Goal: Task Accomplishment & Management: Use online tool/utility

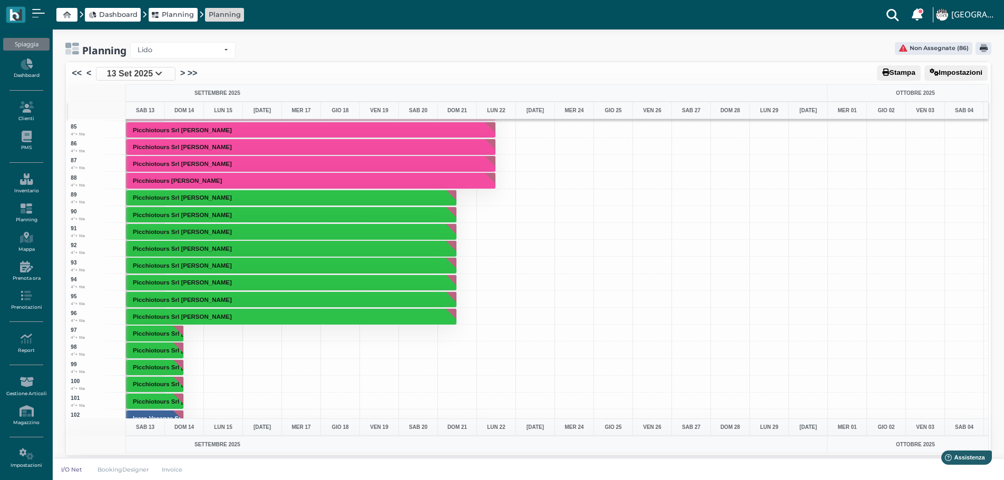
scroll to position [1265, 0]
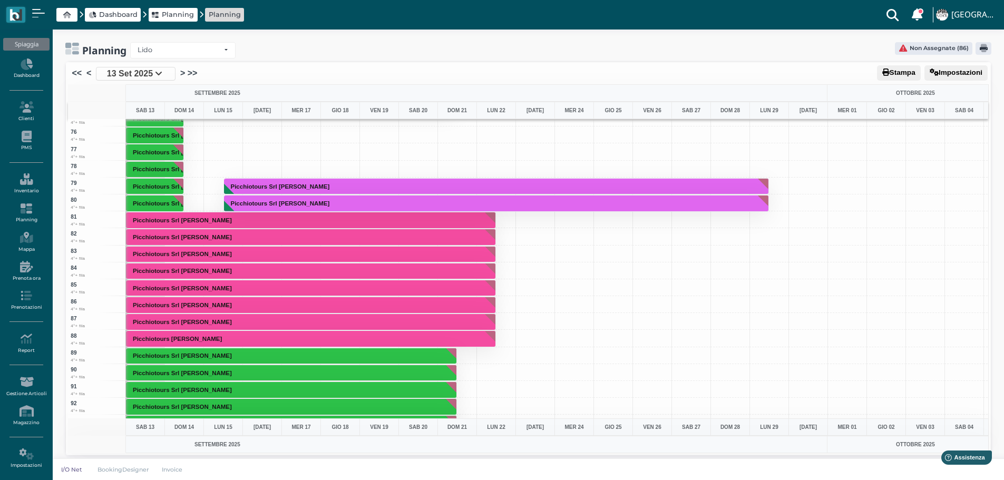
click at [902, 344] on div at bounding box center [887, 338] width 40 height 17
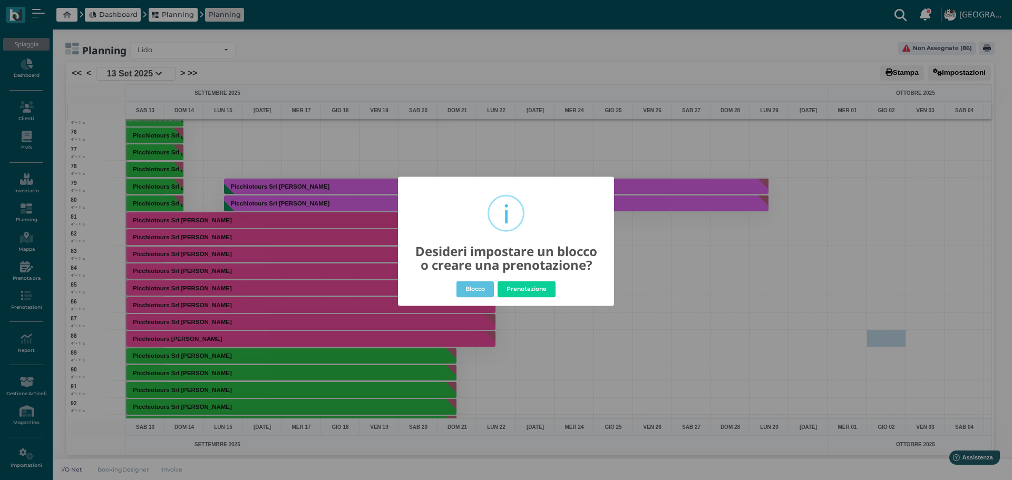
click at [470, 289] on button "Blocco" at bounding box center [474, 289] width 37 height 17
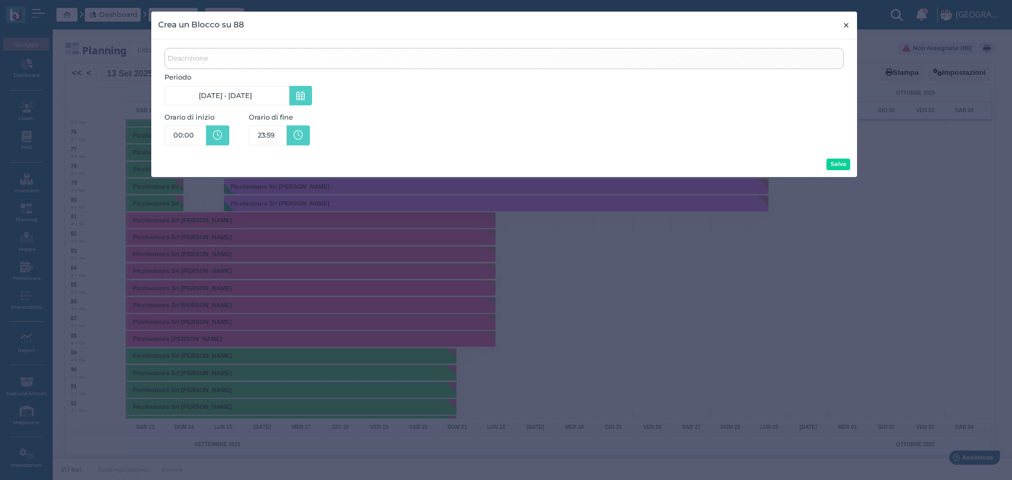
click at [844, 26] on span "×" at bounding box center [846, 25] width 8 height 14
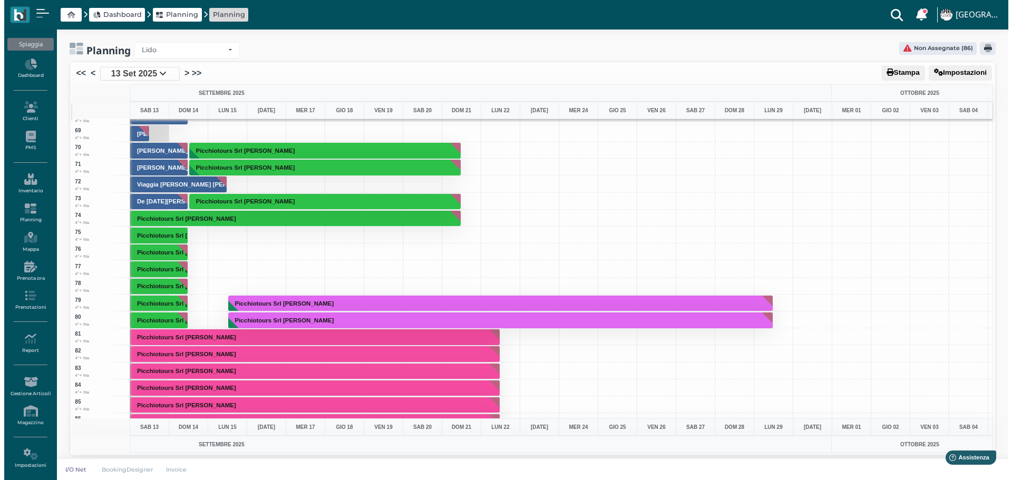
scroll to position [1054, 0]
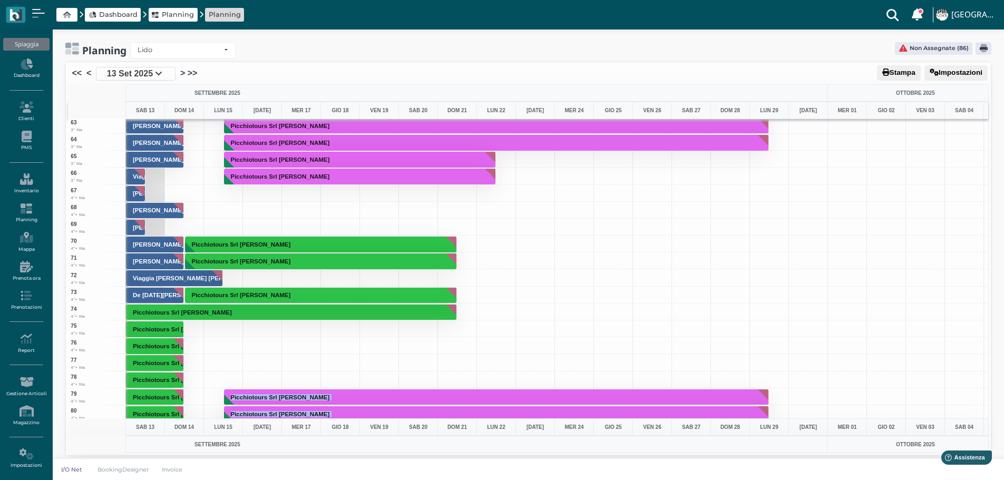
drag, startPoint x: 232, startPoint y: 278, endPoint x: 438, endPoint y: 277, distance: 205.6
click at [438, 277] on div "1 1° fila 2 1° fila 3 1° fila 4 1° fila 5 1° fila 6 1° fila 7 1° fila 8 1° fila…" at bounding box center [528, 268] width 920 height 299
click at [230, 278] on div at bounding box center [223, 277] width 40 height 17
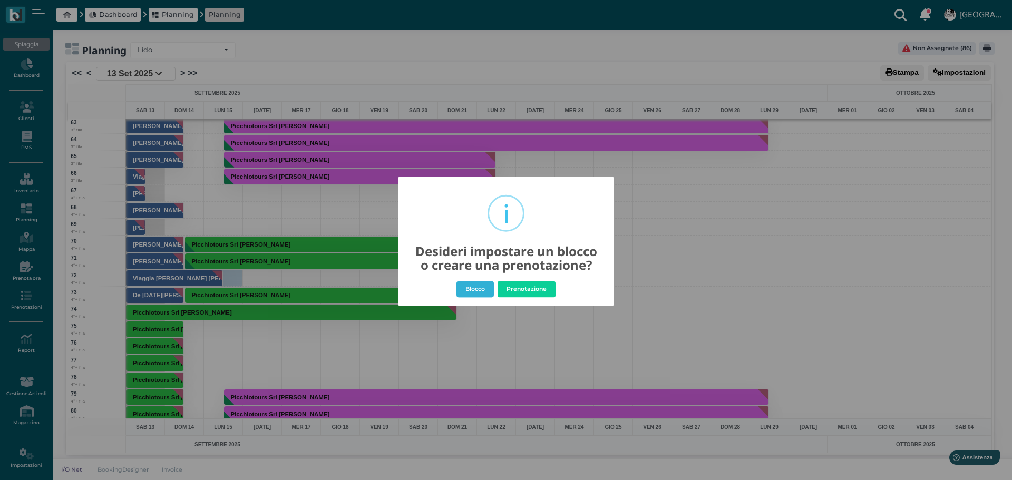
click at [482, 292] on button "Blocco" at bounding box center [474, 289] width 37 height 17
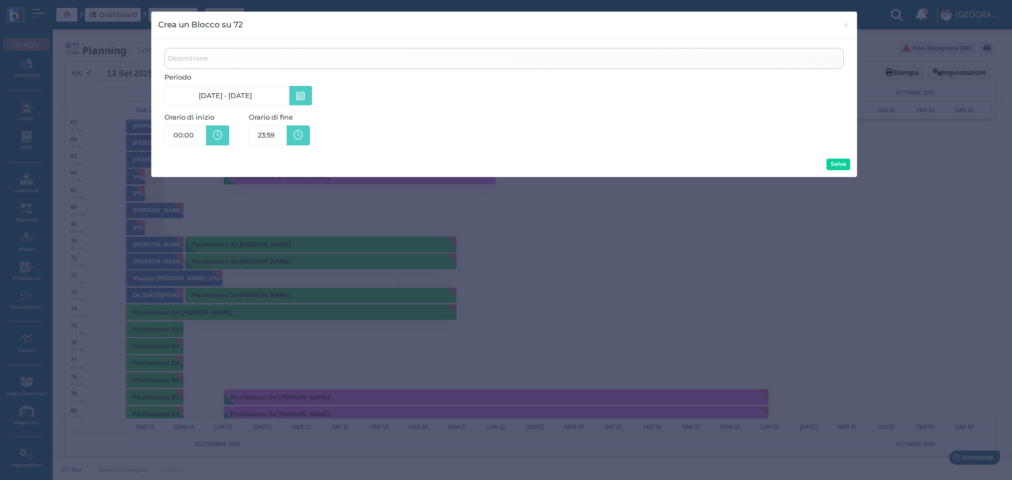
click at [268, 93] on link "[DATE] - [DATE]" at bounding box center [226, 96] width 125 height 20
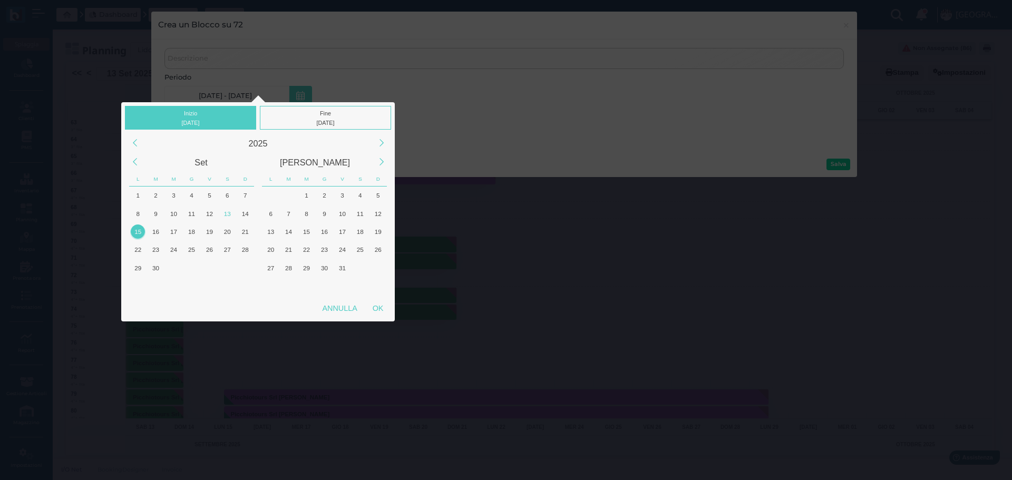
click at [139, 231] on div "15" at bounding box center [138, 232] width 14 height 14
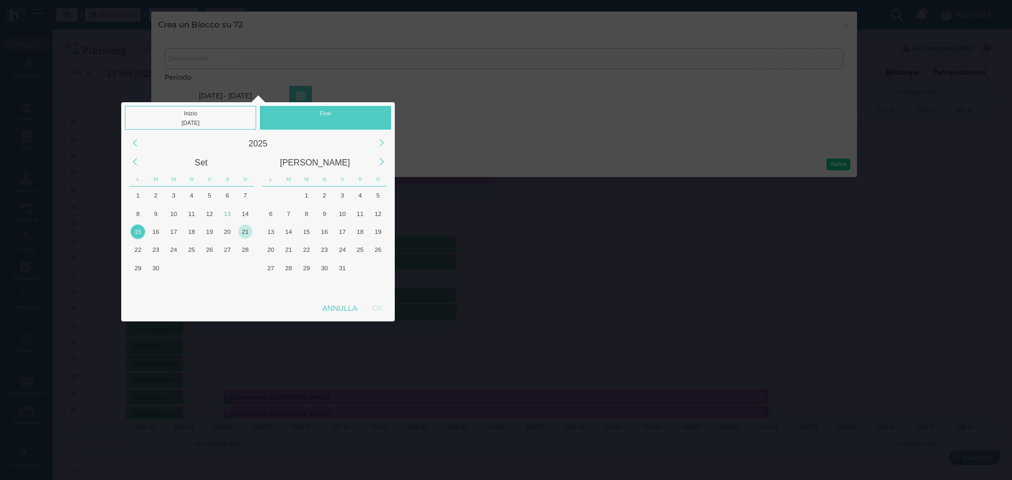
click at [247, 230] on div "21" at bounding box center [245, 232] width 14 height 14
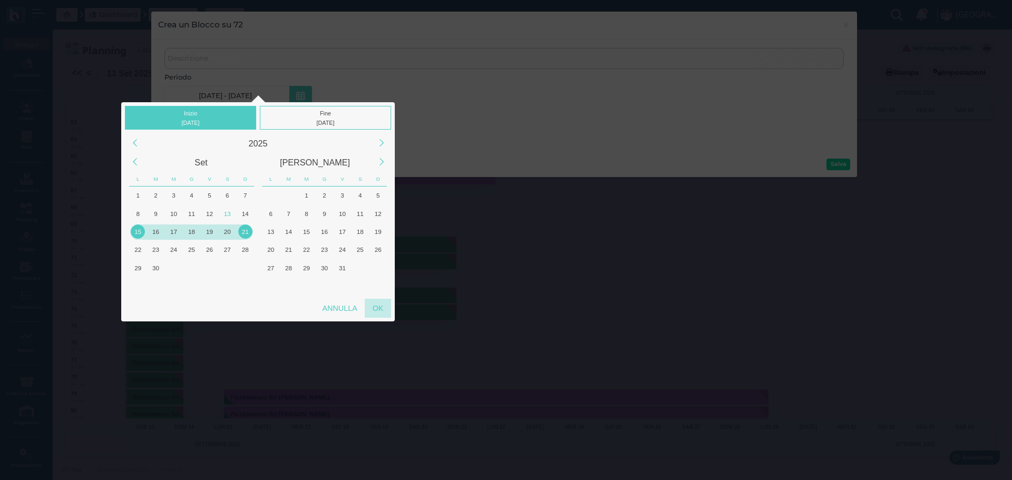
click at [379, 305] on div "OK" at bounding box center [378, 308] width 26 height 19
type input "[DATE] - [DATE]"
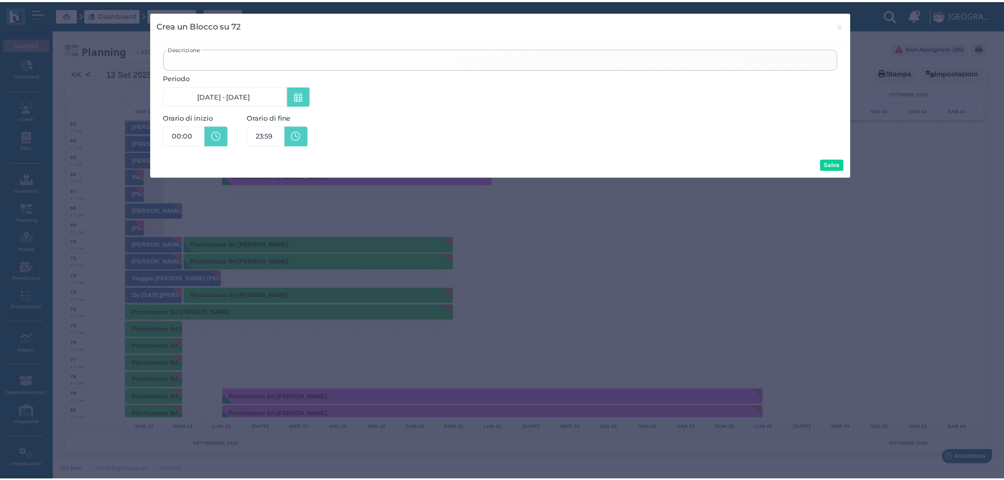
scroll to position [0, 0]
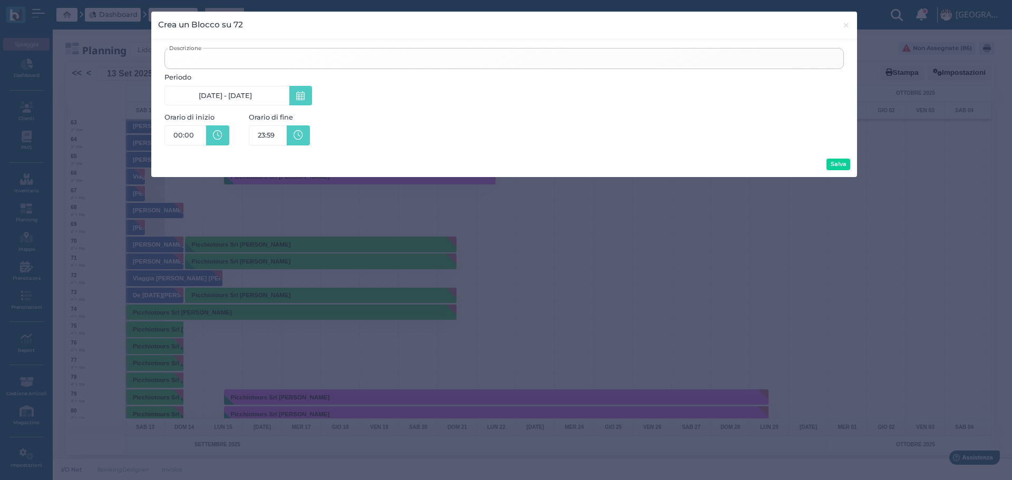
click at [243, 62] on input "Descrizione" at bounding box center [503, 58] width 679 height 21
type input "input"
click at [839, 161] on button "Salva" at bounding box center [839, 165] width 24 height 12
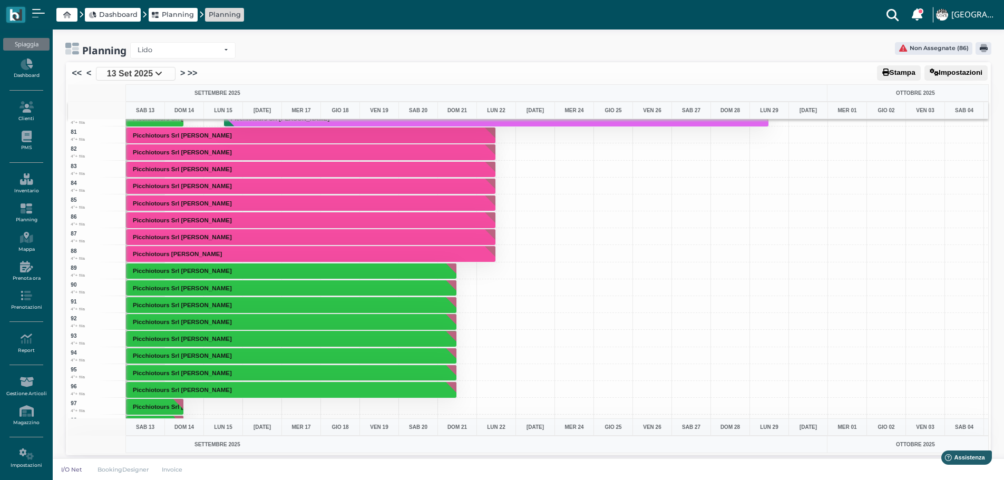
scroll to position [1423, 0]
